Goal: Check status

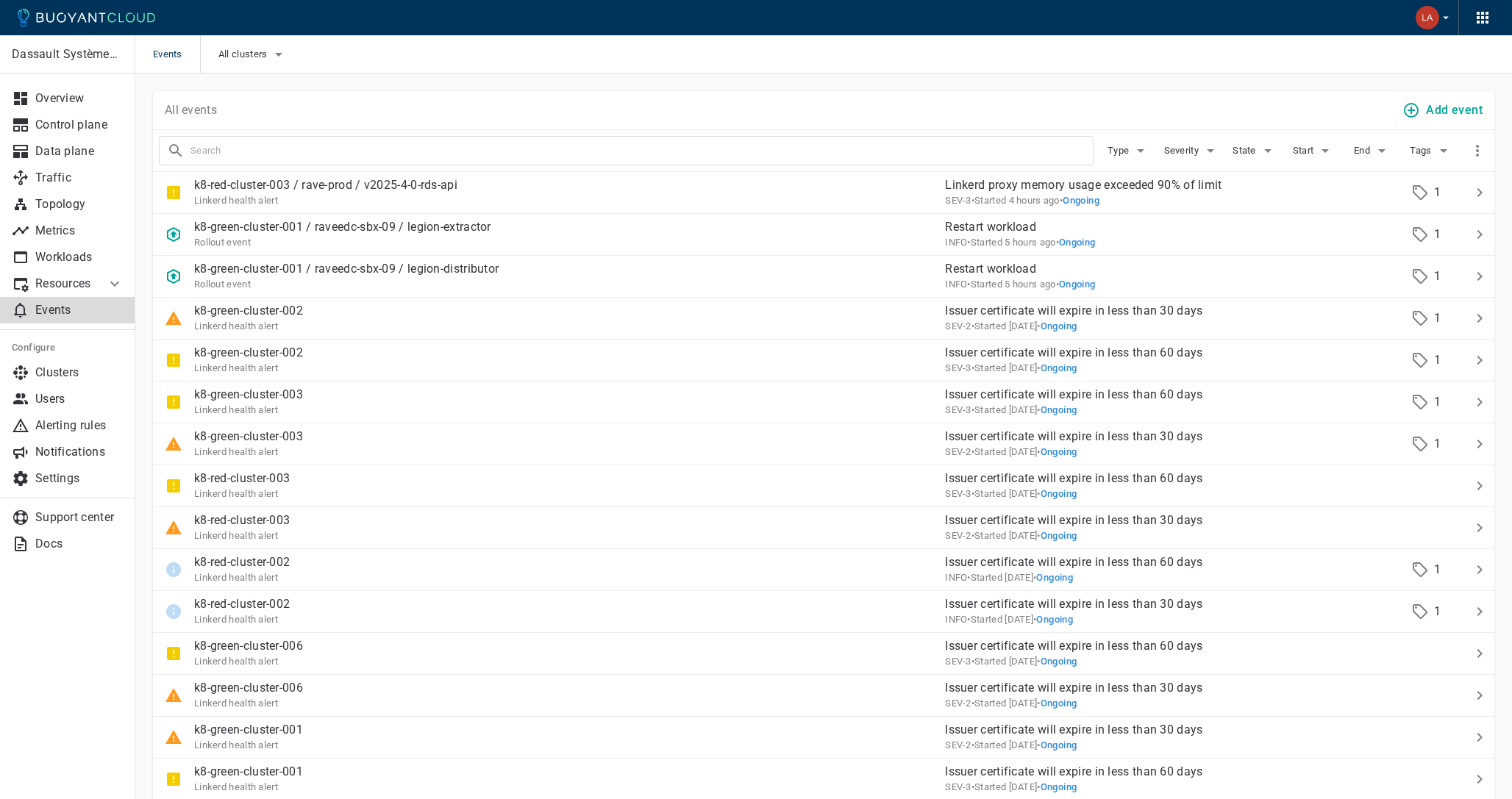
click at [66, 314] on p "Events" at bounding box center [80, 310] width 88 height 15
click at [648, 190] on div "k8-red-cluster-003 / rave-prod / v2025-4-0-rds-api Linkerd health alert" at bounding box center [543, 187] width 780 height 41
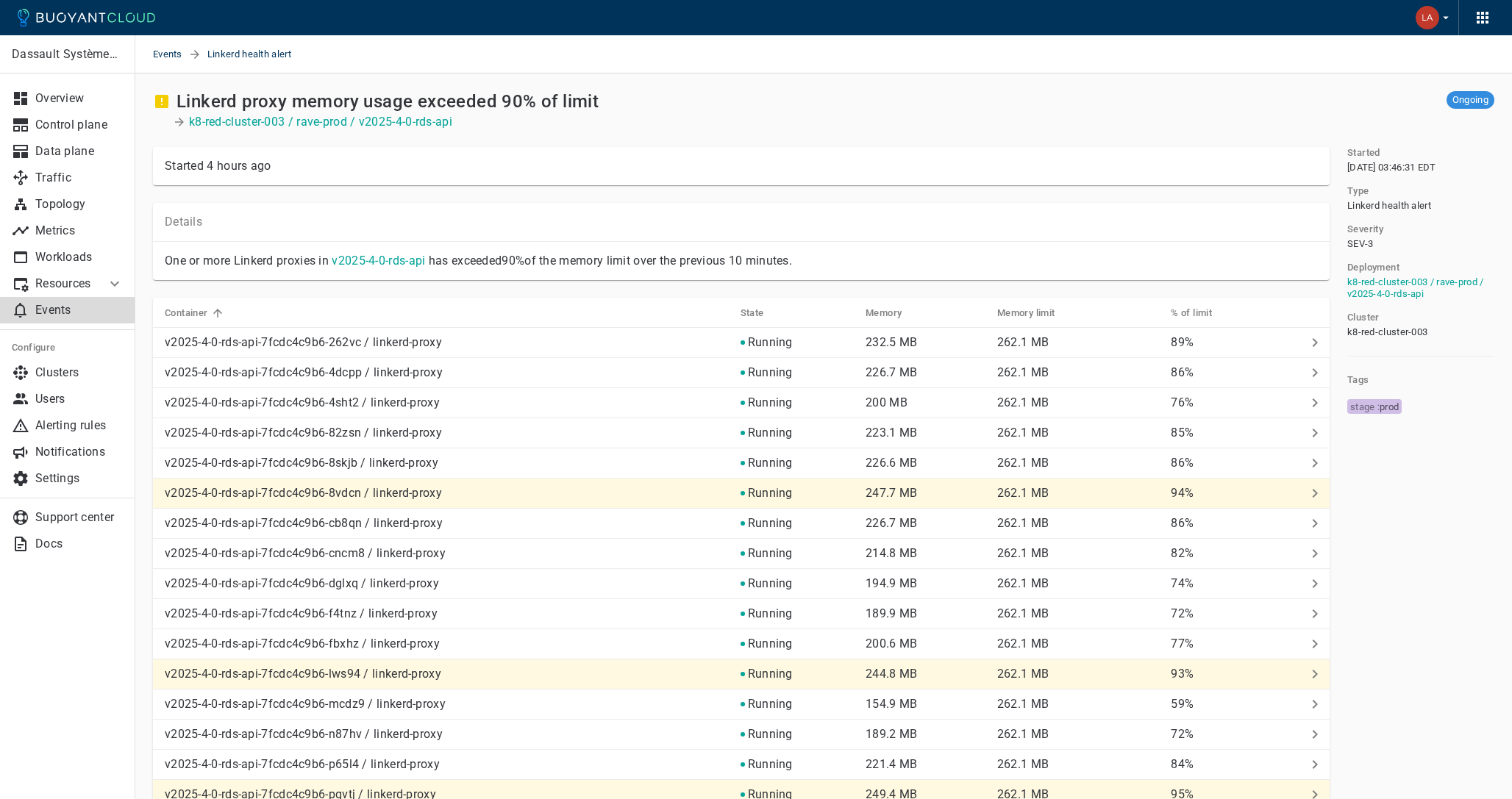
click at [55, 309] on p "Events" at bounding box center [80, 310] width 88 height 15
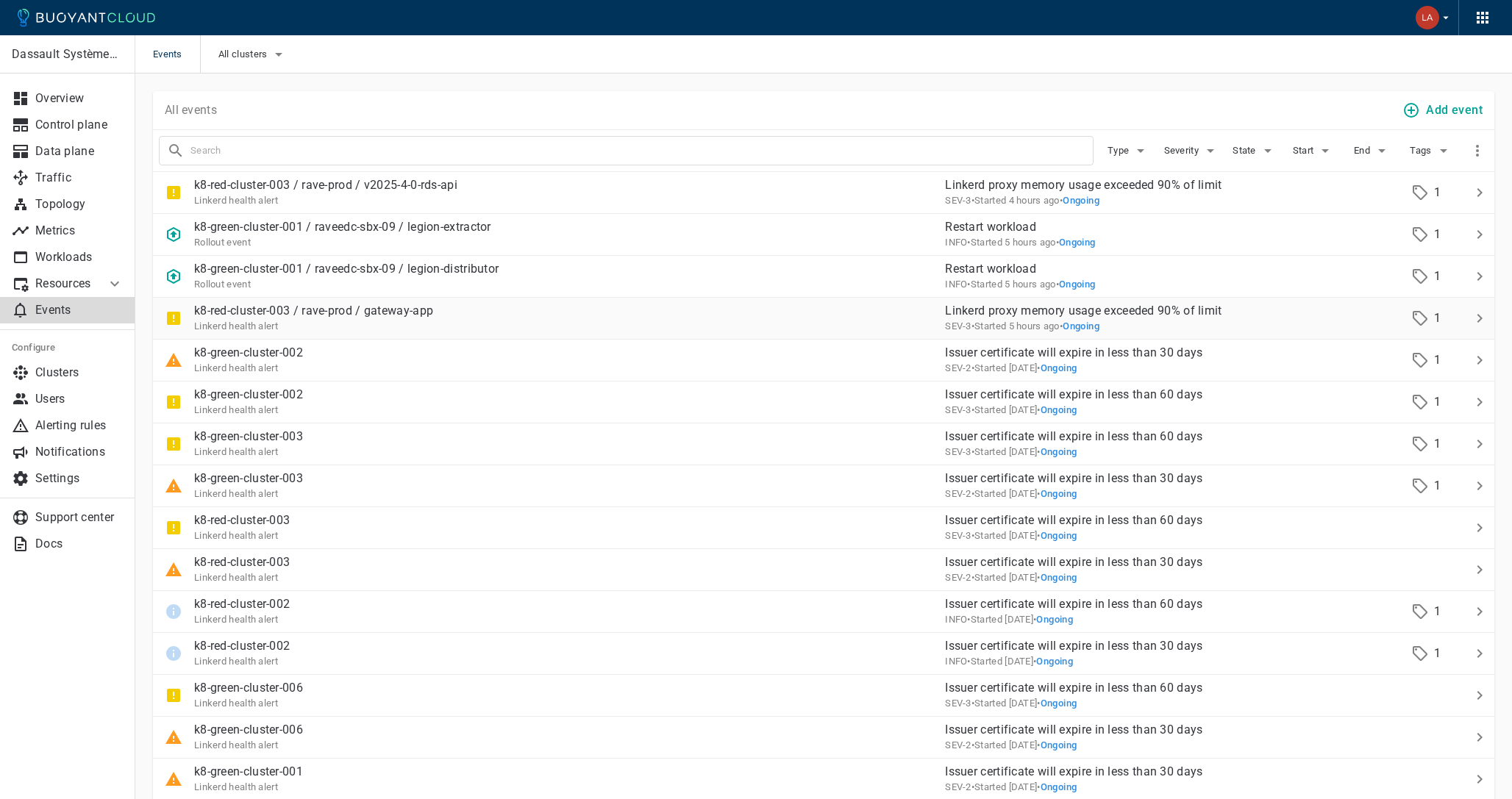
click at [460, 315] on div "k8-red-cluster-003 / rave-prod / gateway-app Linkerd health alert" at bounding box center [543, 313] width 780 height 41
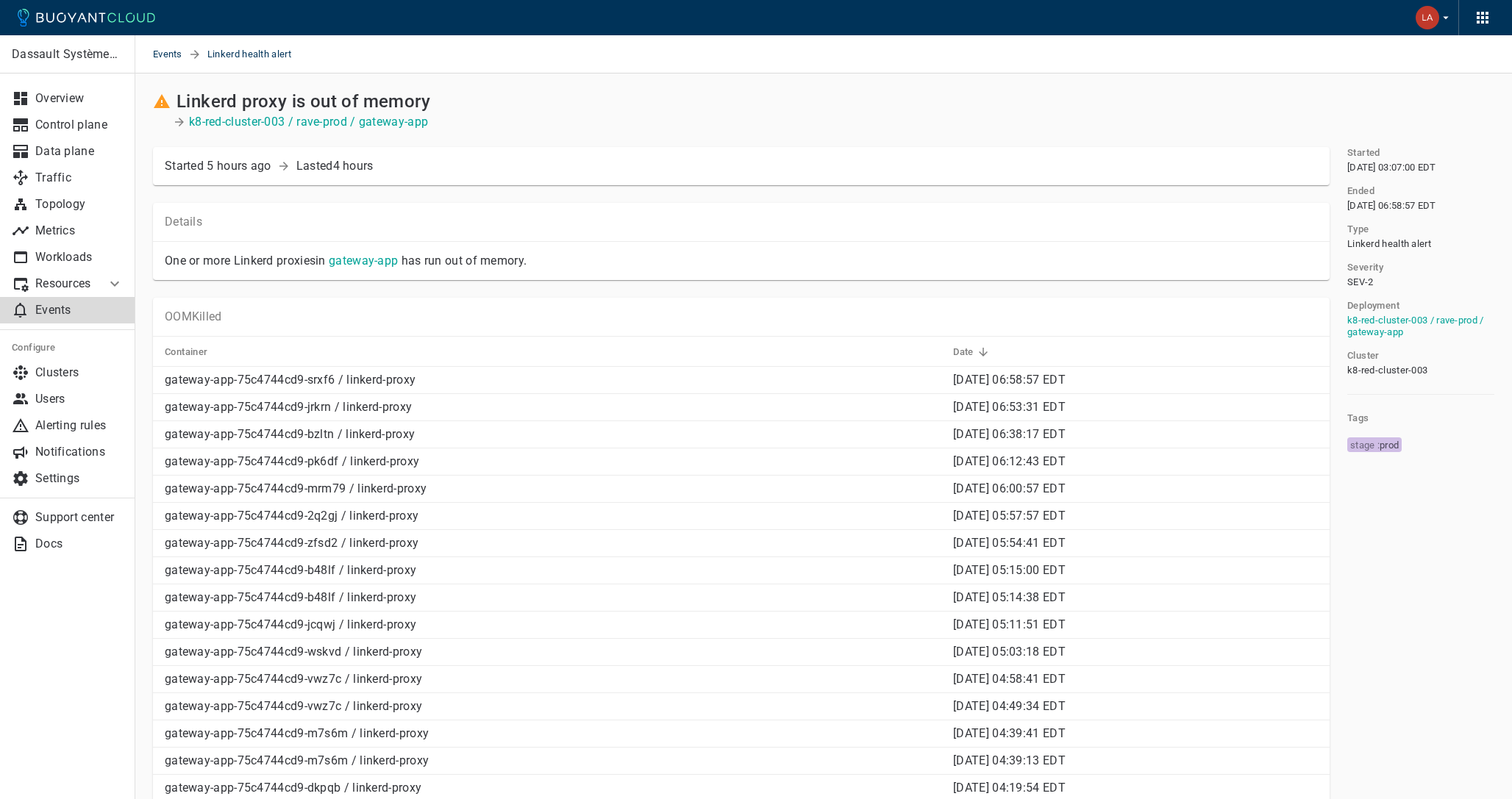
drag, startPoint x: 936, startPoint y: 382, endPoint x: 1030, endPoint y: 382, distance: 94.0
click at [1030, 382] on p "Mon, 18 Aug 2025 06:58:57 EDT" at bounding box center [1135, 379] width 364 height 15
